Goal: Navigation & Orientation: Understand site structure

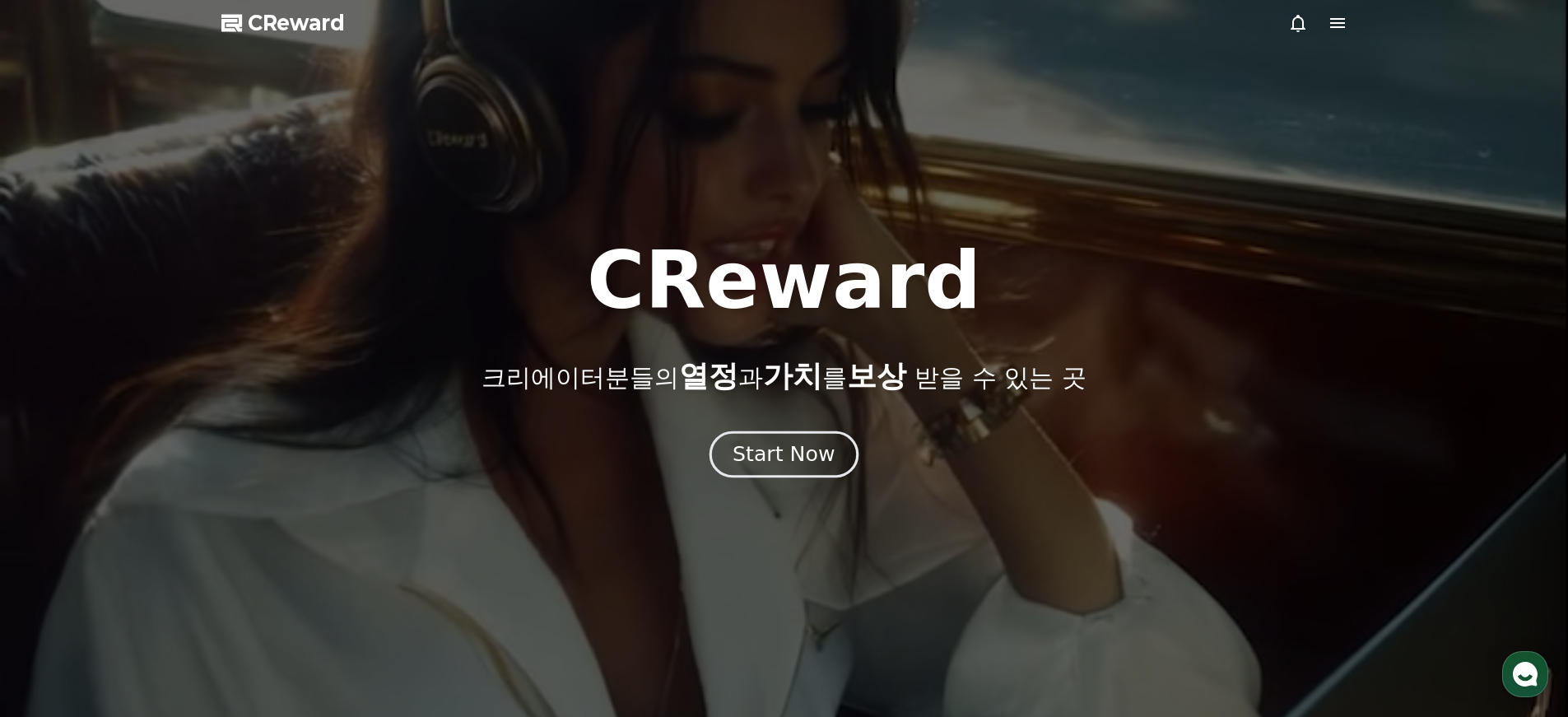
click at [794, 463] on div "Start Now" at bounding box center [783, 454] width 102 height 28
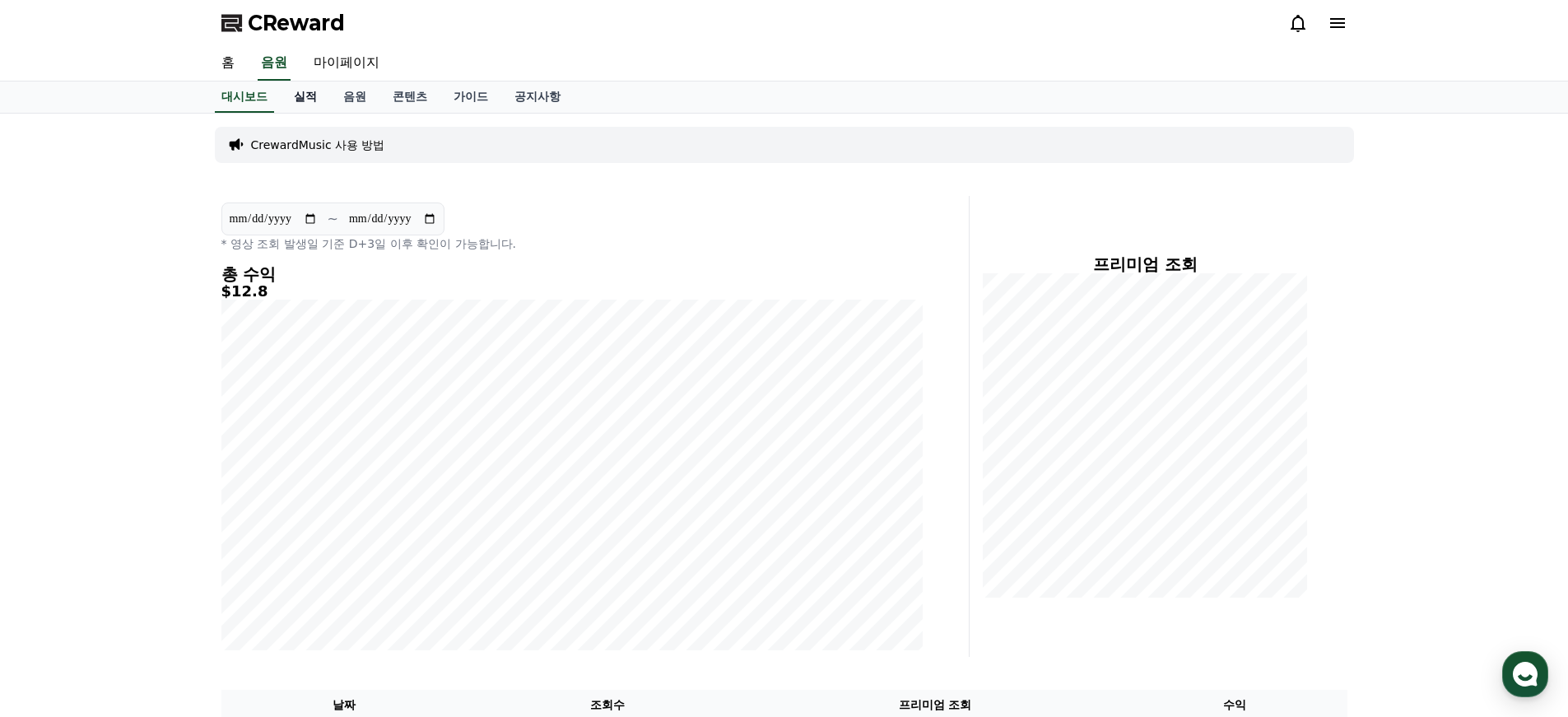
click at [296, 95] on link "실적" at bounding box center [305, 96] width 49 height 31
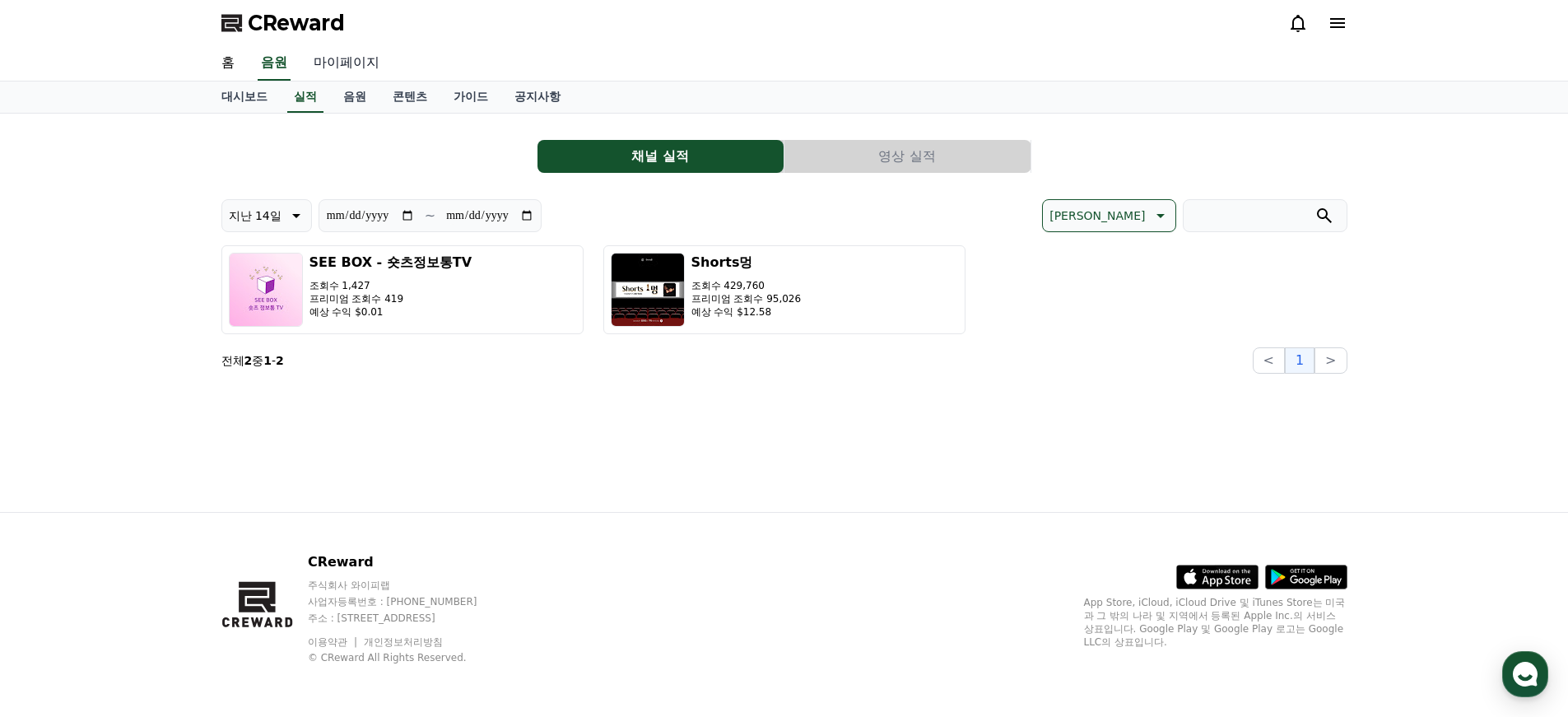
click at [316, 66] on link "마이페이지" at bounding box center [346, 63] width 92 height 34
select select "**********"
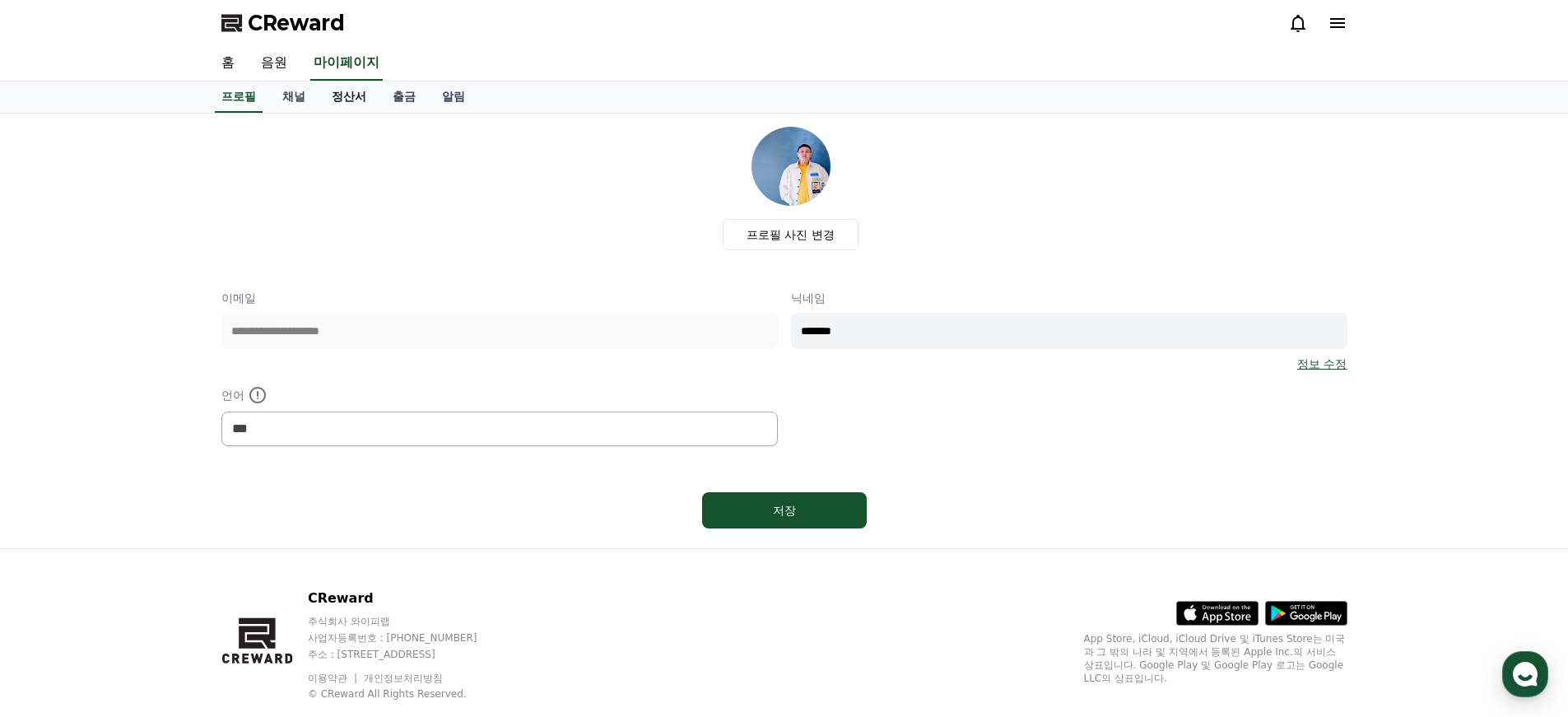
click at [333, 91] on link "정산서" at bounding box center [348, 96] width 61 height 31
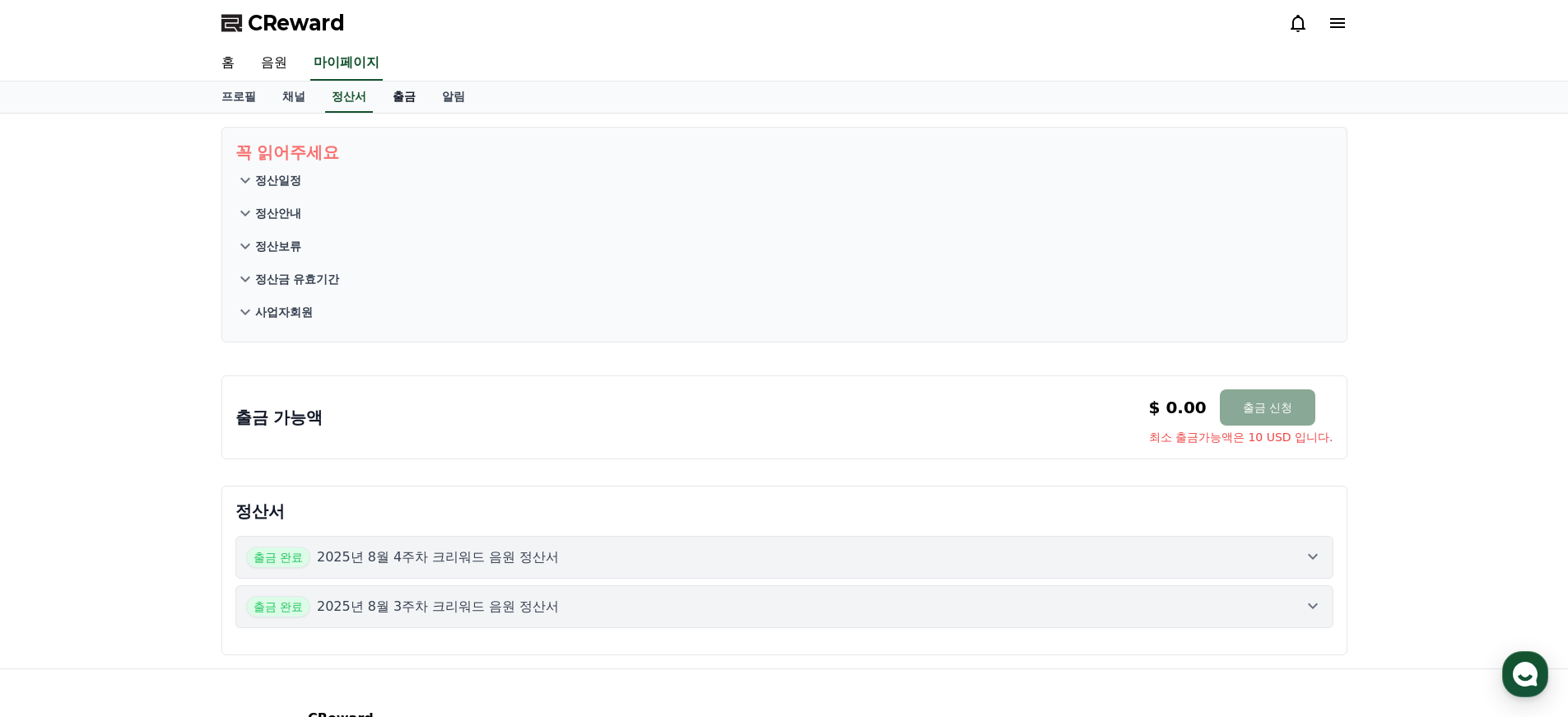
click at [394, 97] on link "출금" at bounding box center [404, 96] width 49 height 31
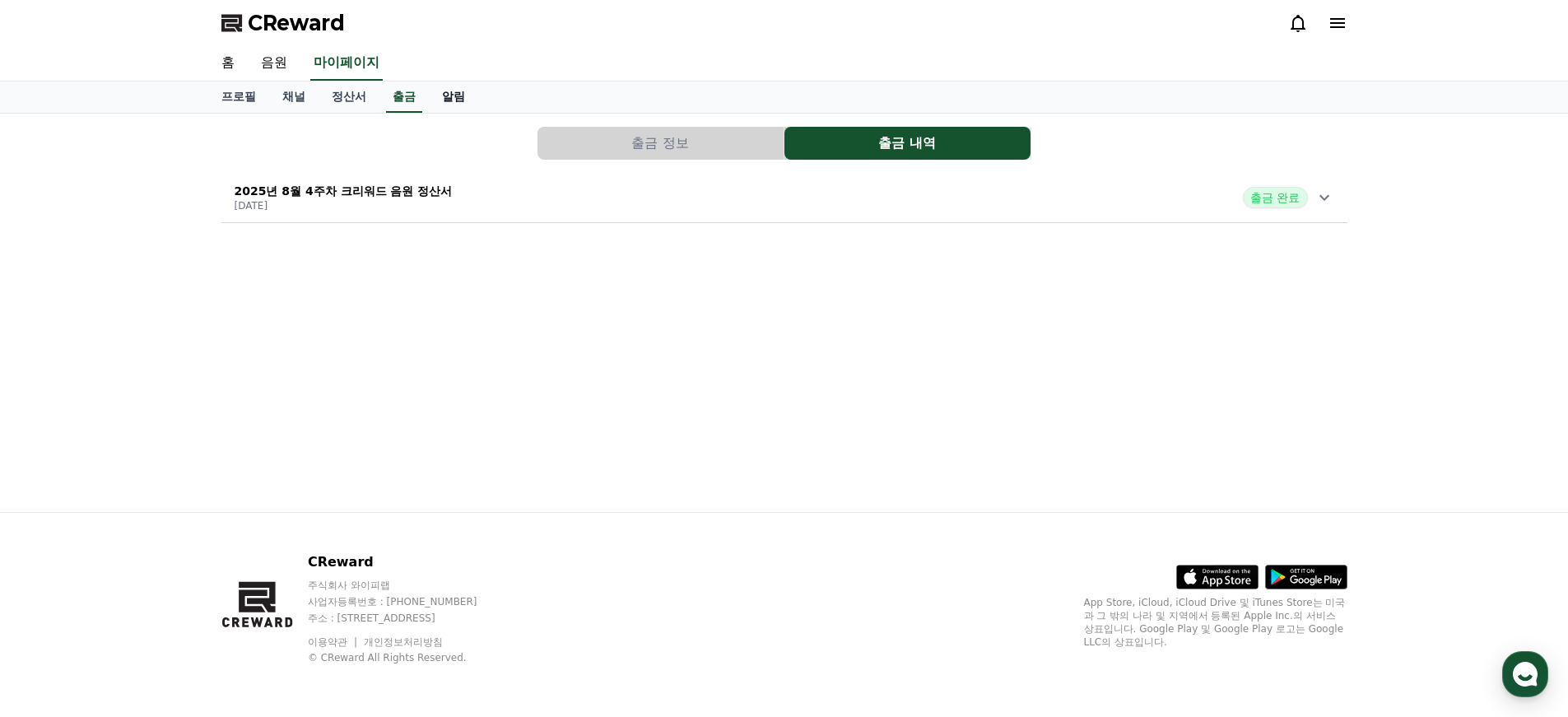
click at [430, 97] on link "알림" at bounding box center [453, 96] width 49 height 31
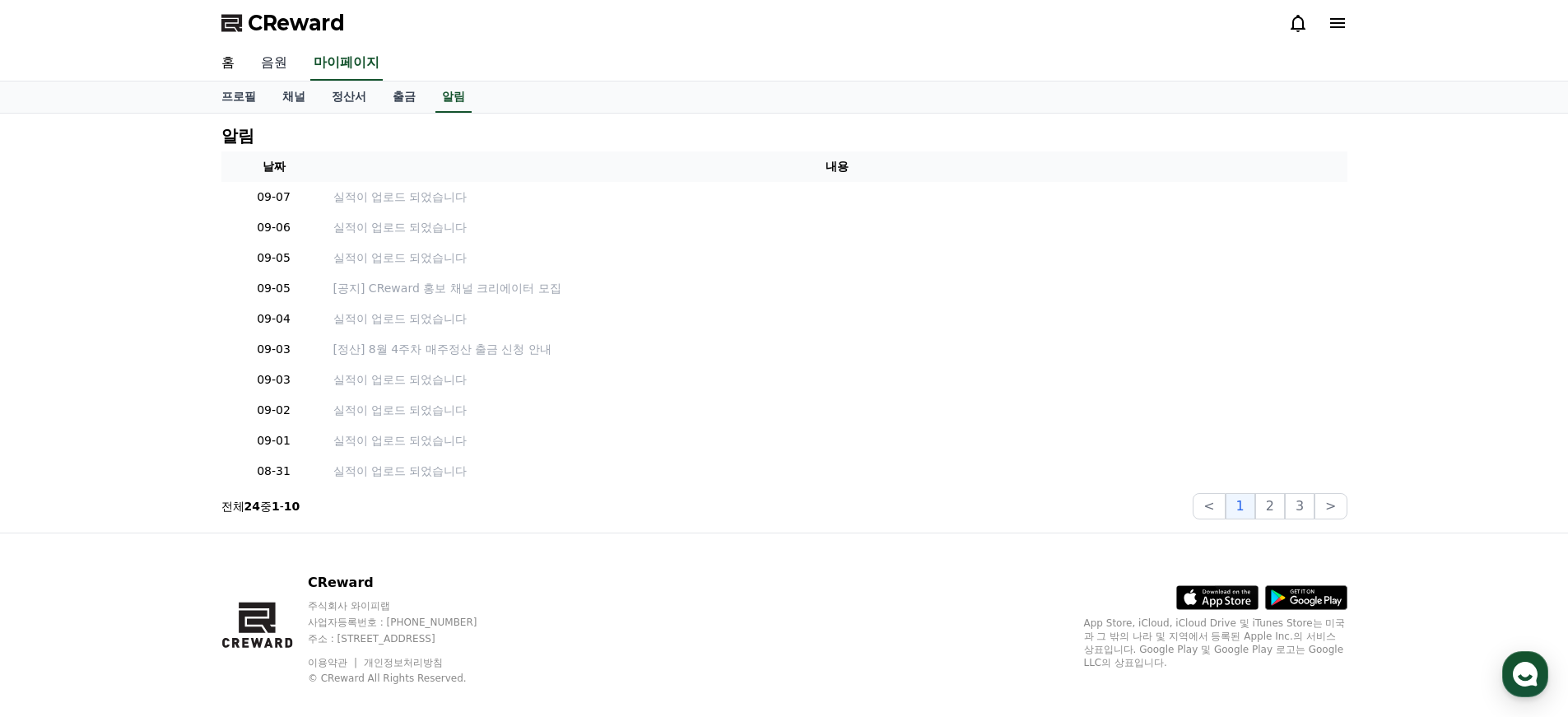
click at [273, 62] on link "음원" at bounding box center [274, 63] width 53 height 34
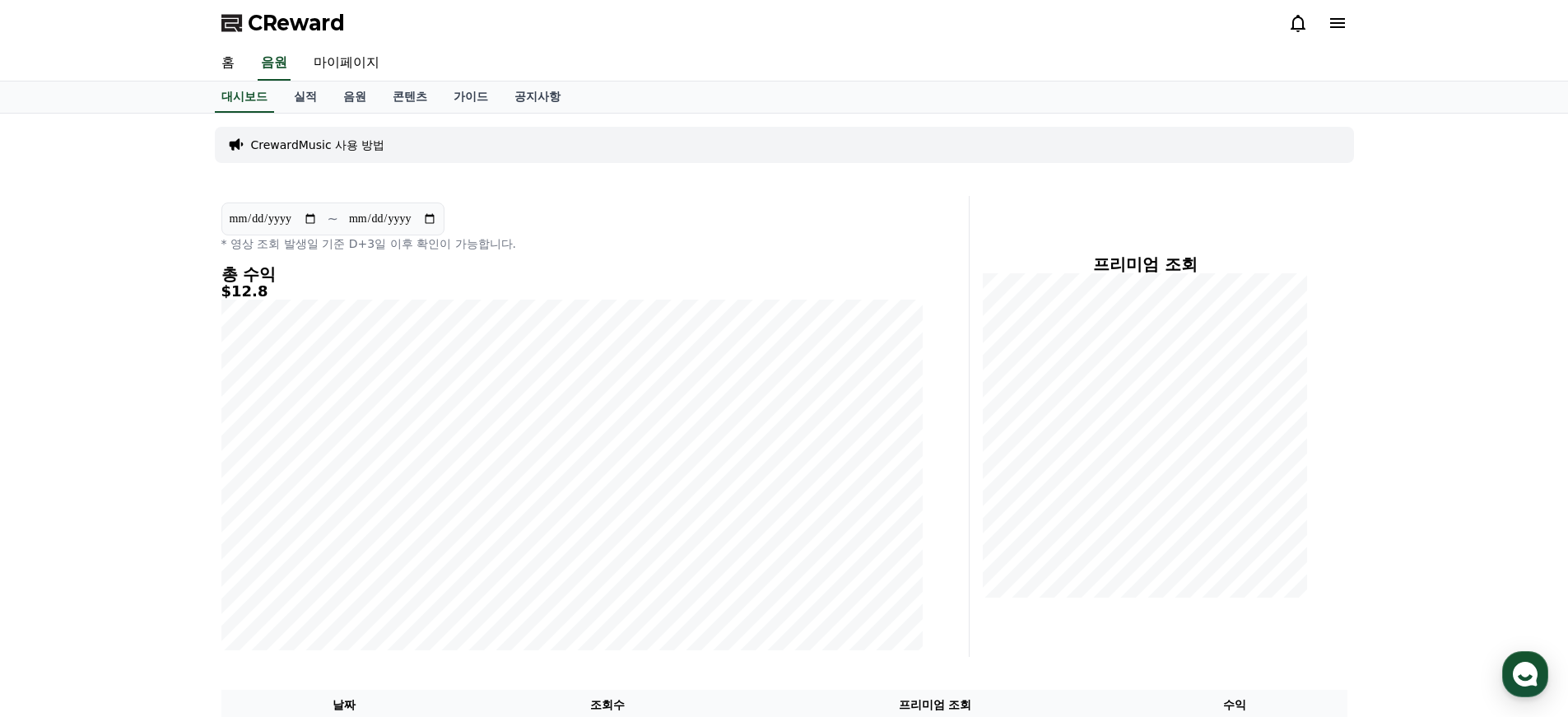
click at [1335, 30] on icon at bounding box center [1337, 23] width 19 height 19
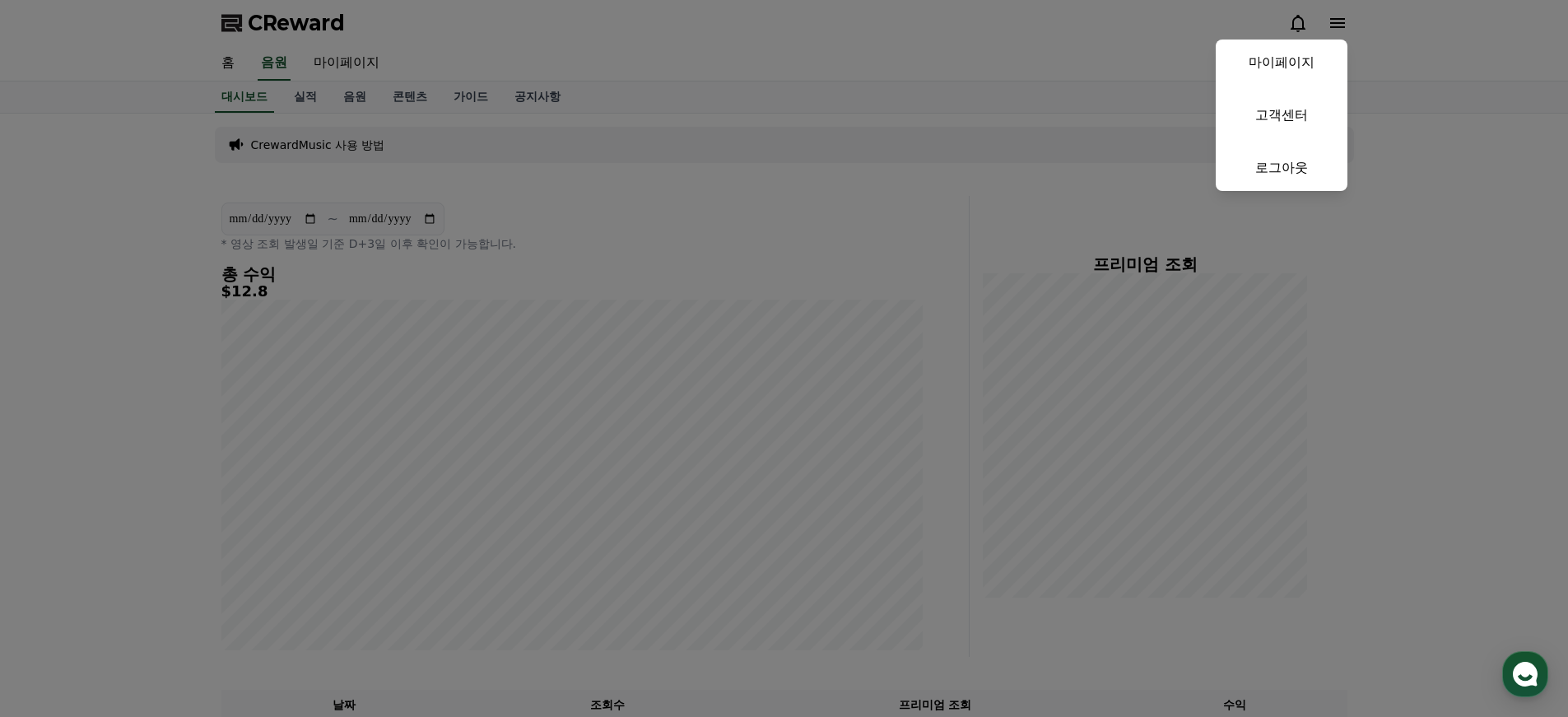
click at [1335, 30] on button "close" at bounding box center [784, 358] width 1568 height 717
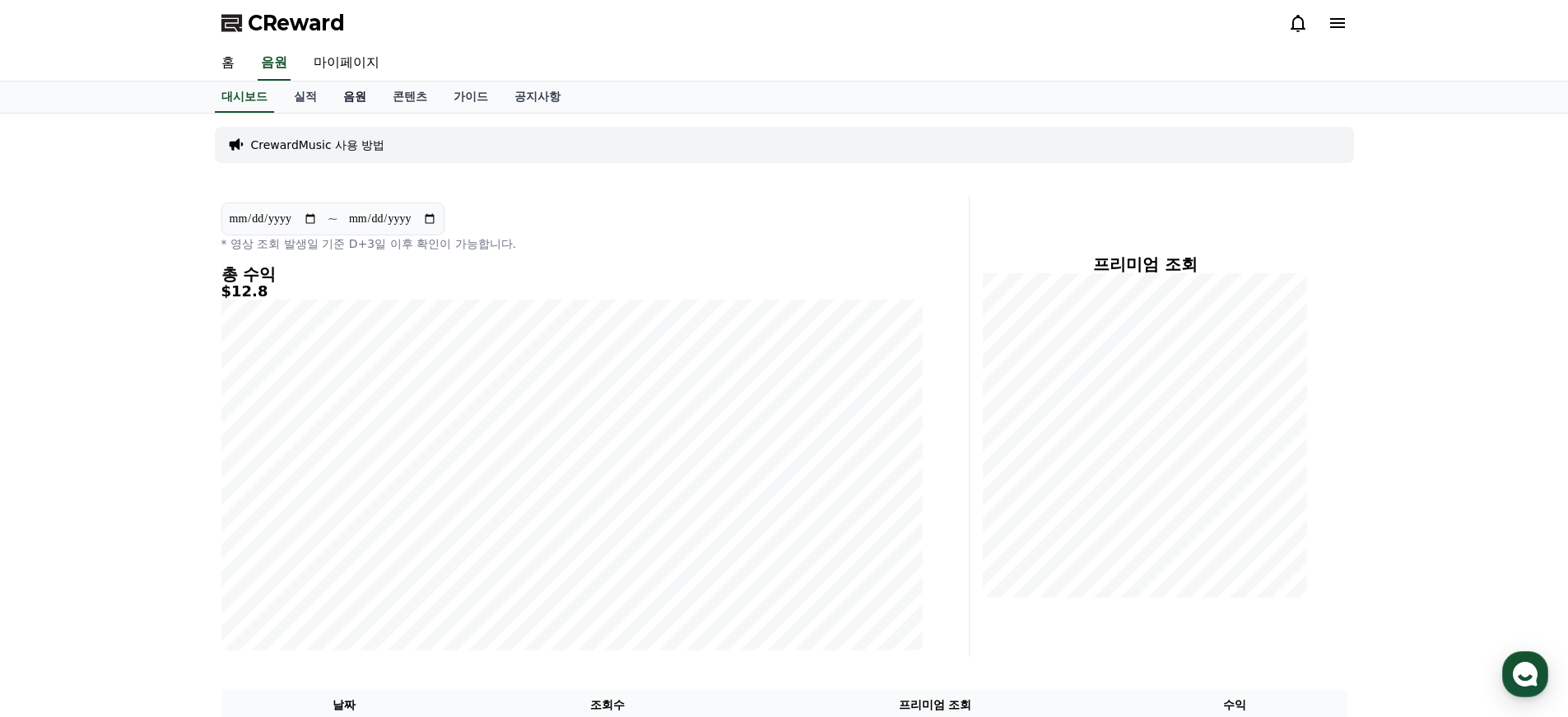
click at [348, 95] on link "음원" at bounding box center [354, 96] width 49 height 31
